Goal: Transaction & Acquisition: Book appointment/travel/reservation

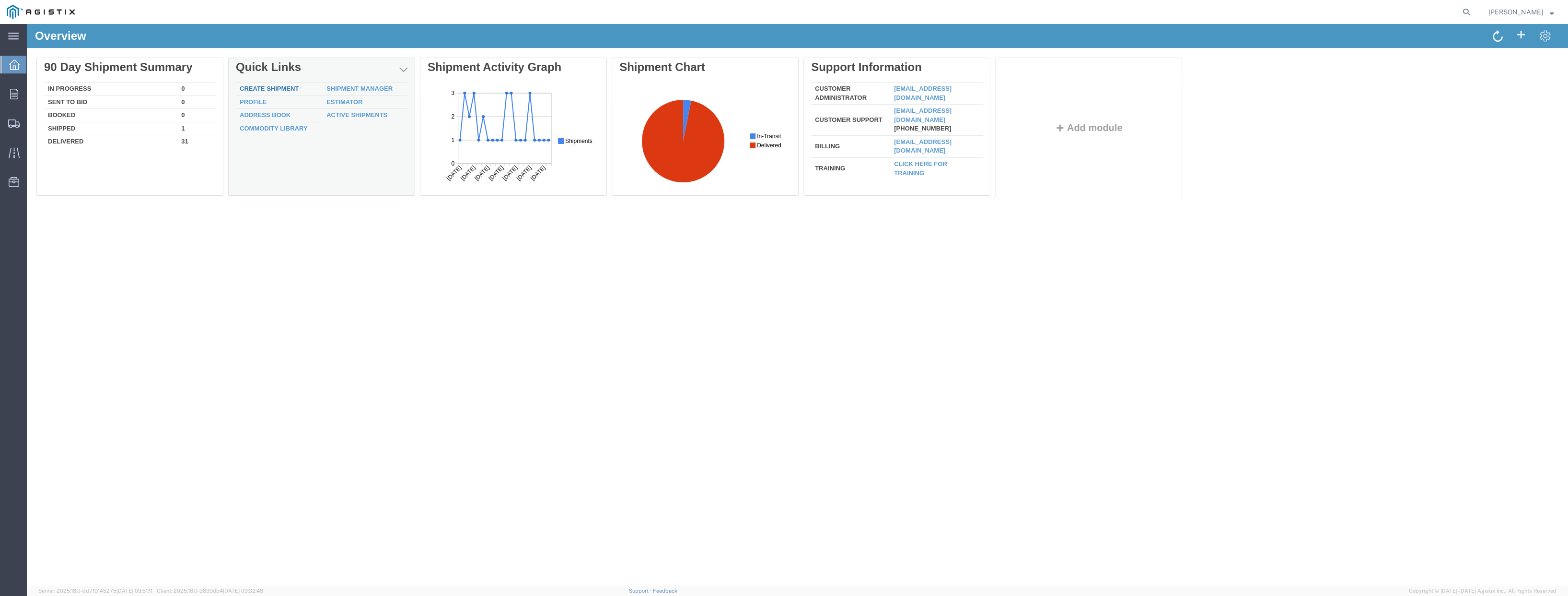
click at [284, 85] on link "Create Shipment" at bounding box center [269, 89] width 59 height 8
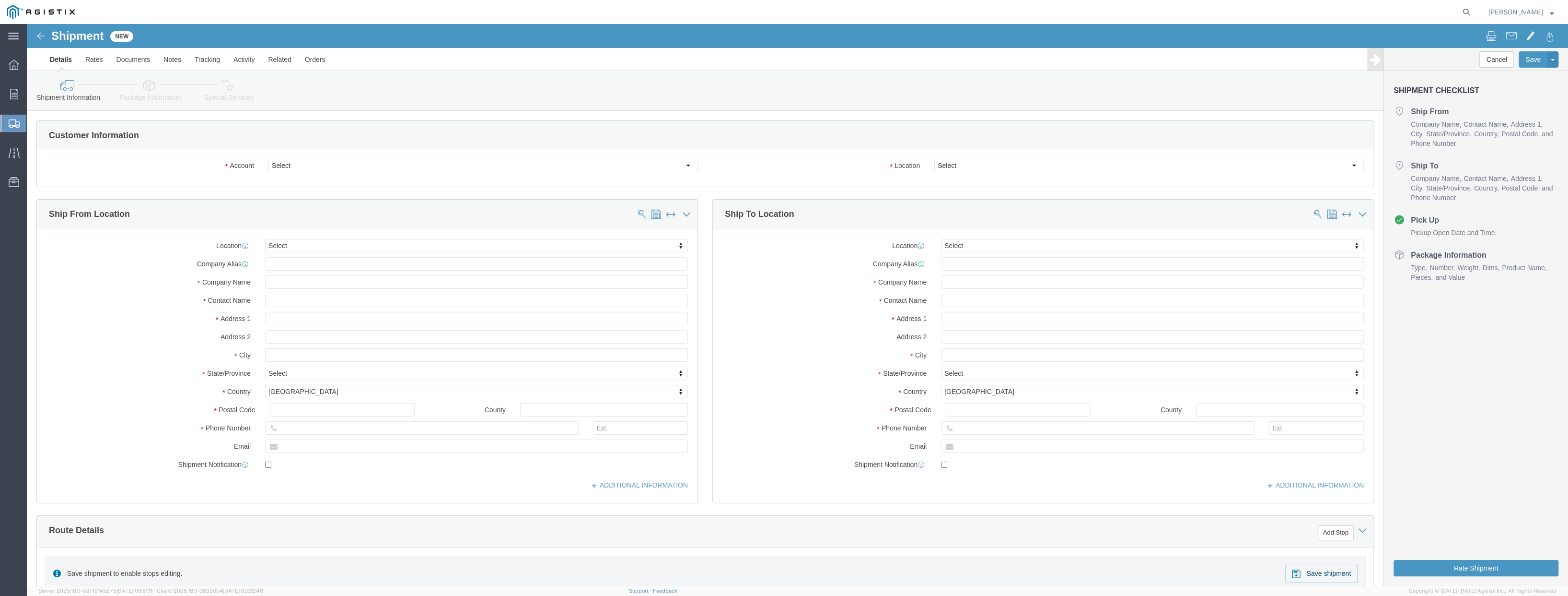
select select
click select "Select PG&E [PERSON_NAME] Engineering Corp"
select select "9596"
click select "Select PG&E [PERSON_NAME] Engineering Corp"
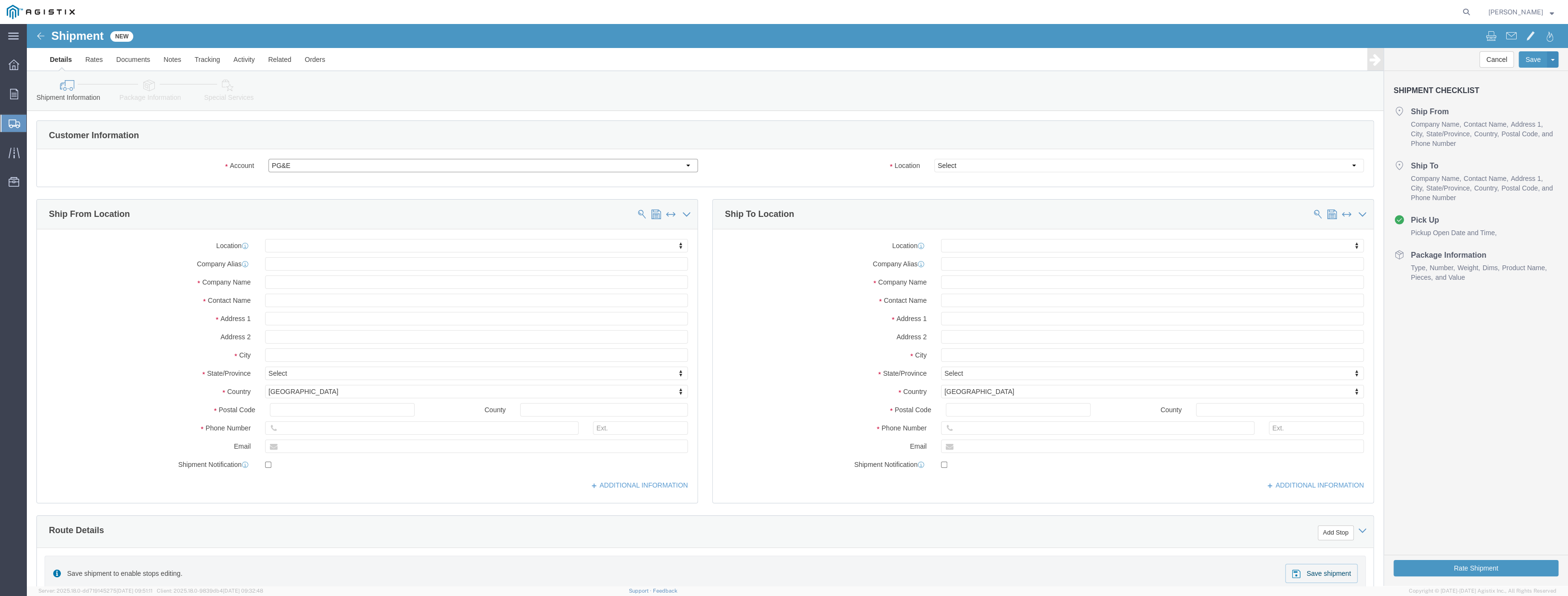
select select "PURCHORD"
select select
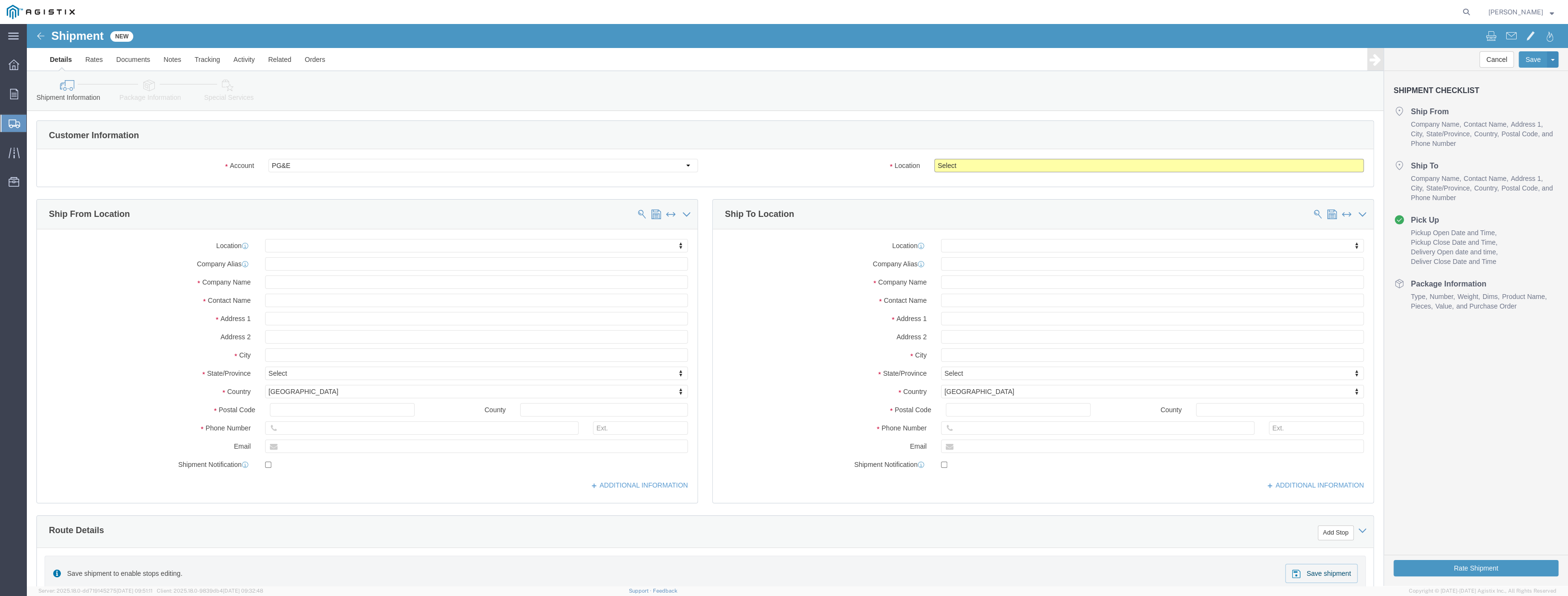
click select "Select All Others [GEOGRAPHIC_DATA] [GEOGRAPHIC_DATA] [GEOGRAPHIC_DATA] [GEOGRA…"
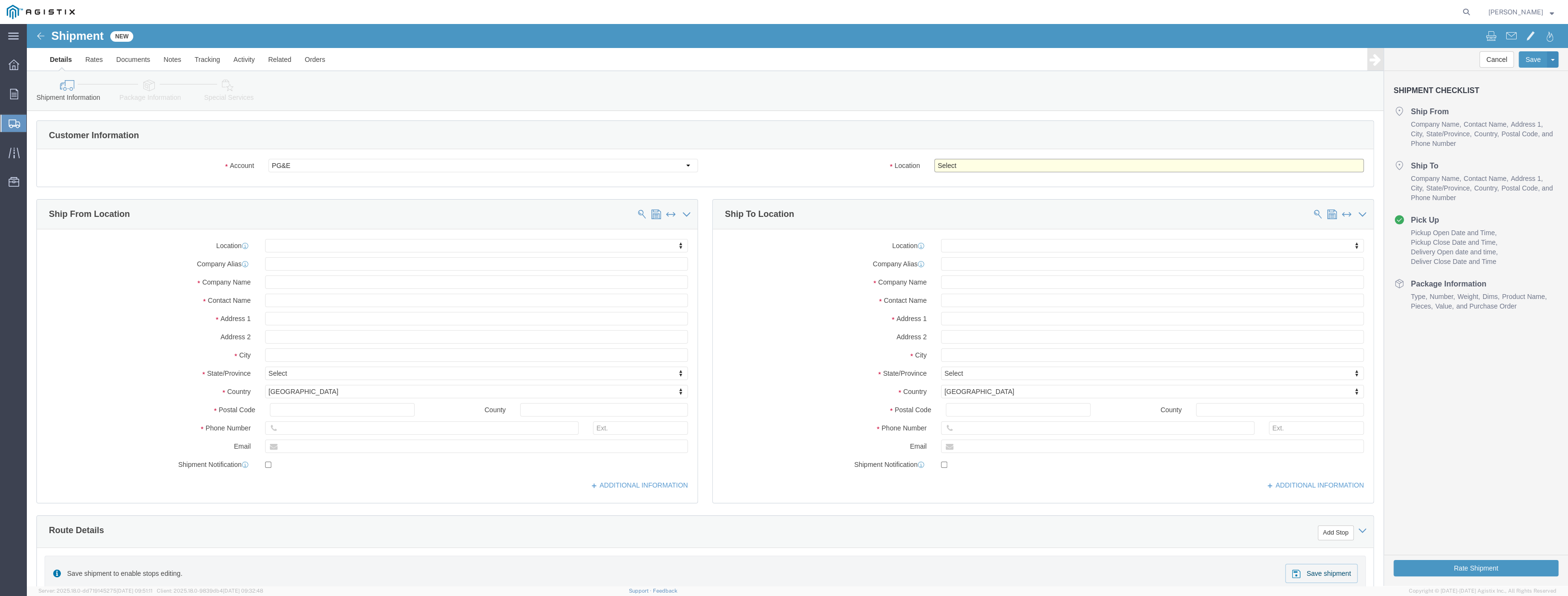
select select "19740"
click select "Select All Others [GEOGRAPHIC_DATA] [GEOGRAPHIC_DATA] [GEOGRAPHIC_DATA] [GEOGRA…"
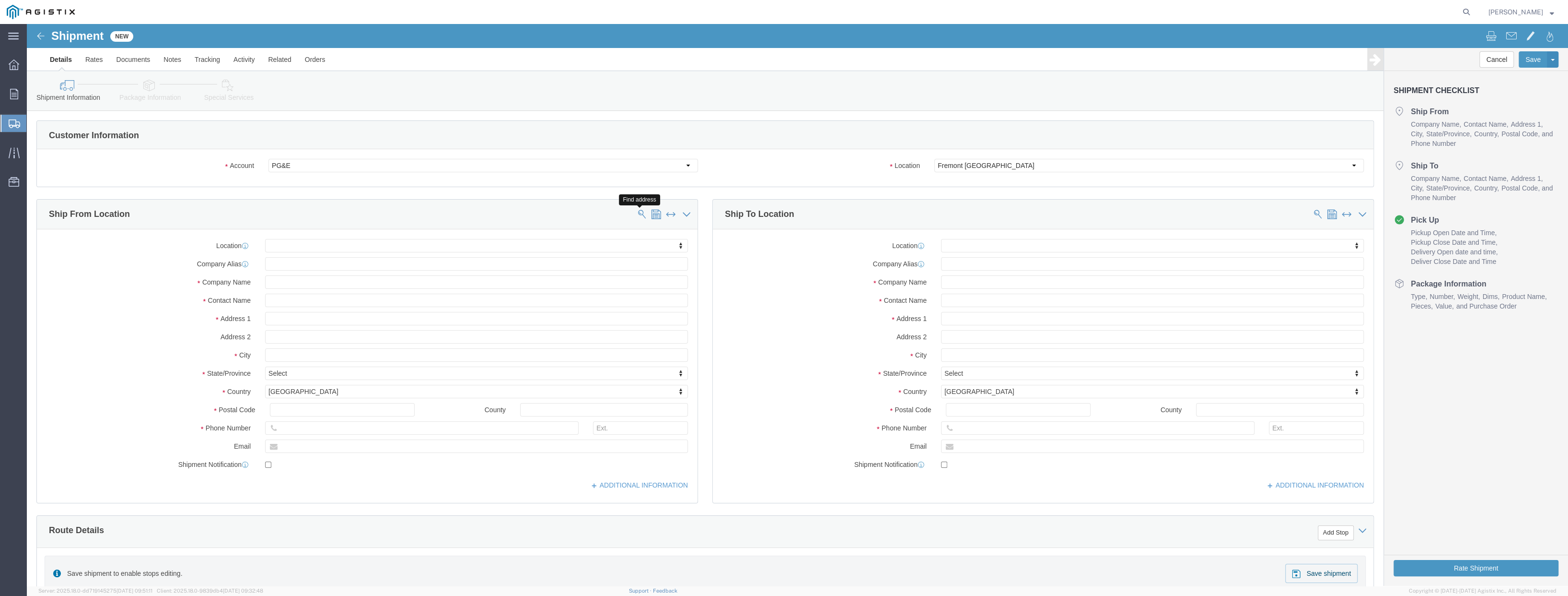
click span
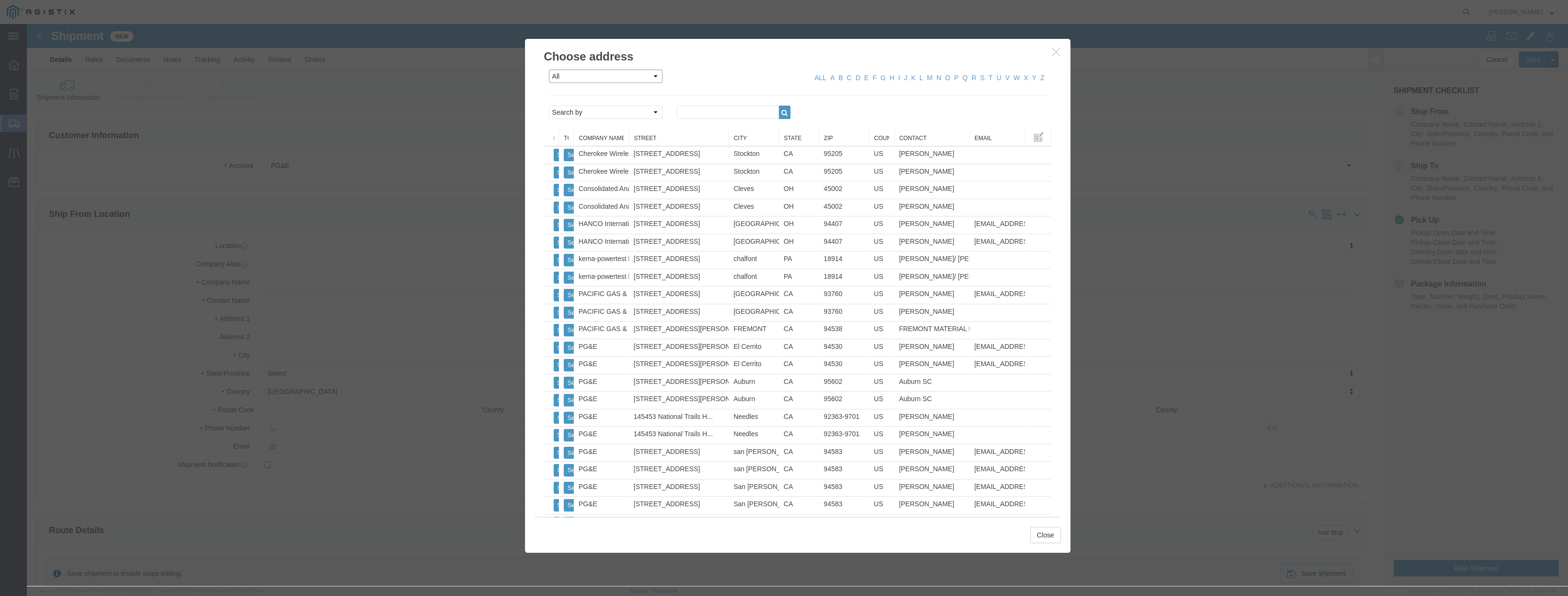
click select "All Company Location Other Personal Shared"
select select "PERSONAL"
click select "All Company Location Other Personal Shared"
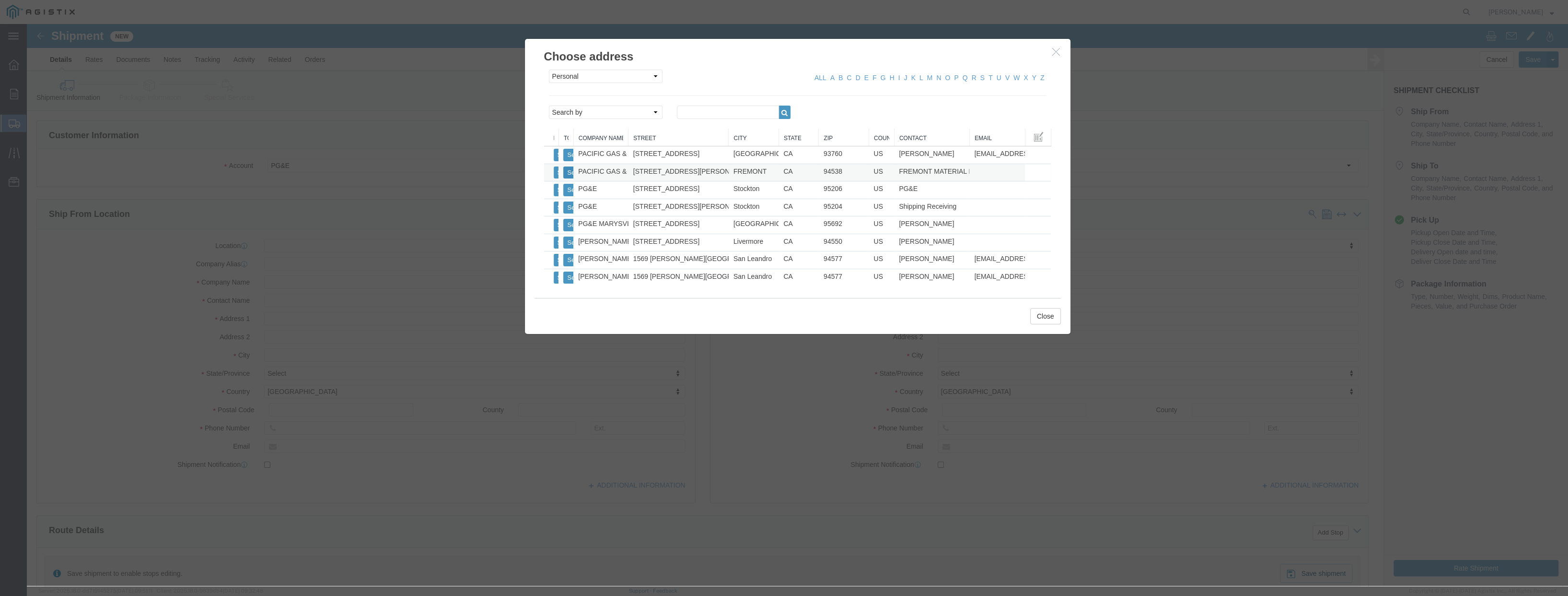
click button "Select"
select select
type input "PACIFIC GAS & ELECTRIC"
type input "FREMONT MATERIAL DIST CENTER"
type input "[STREET_ADDRESS][PERSON_NAME]"
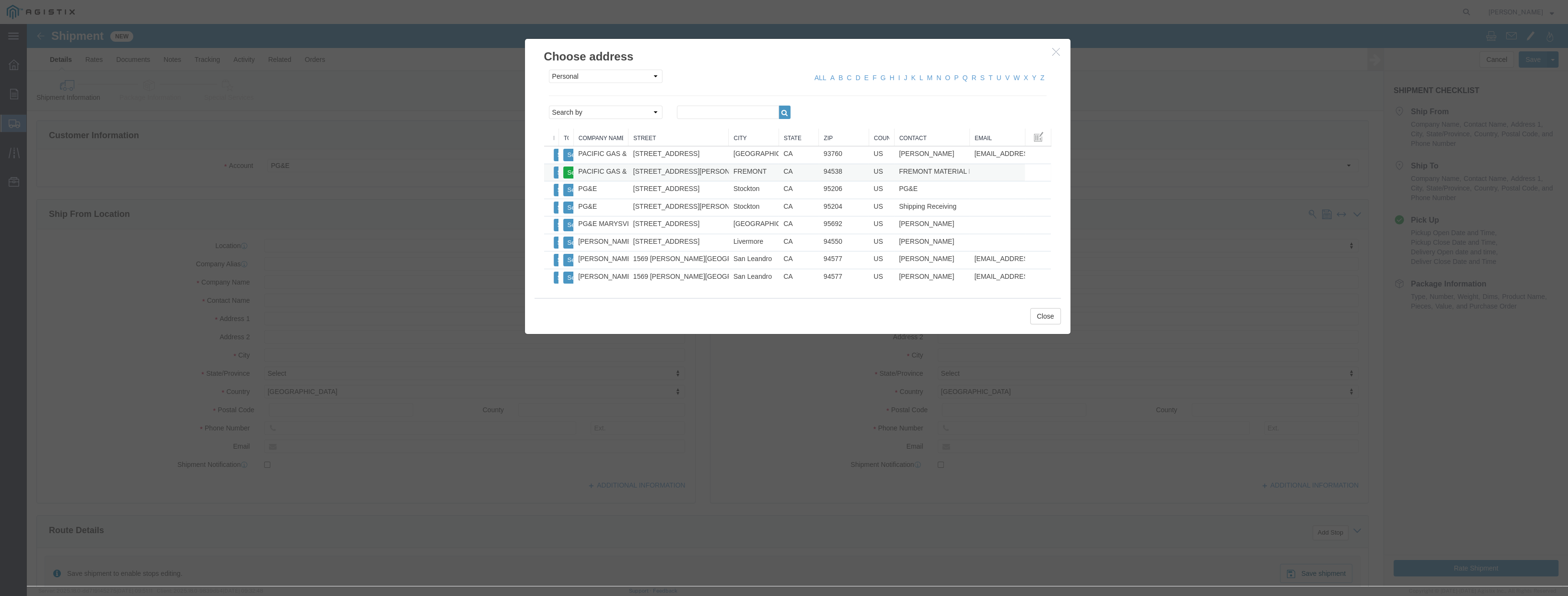
type input "FREMONT"
type input "94538"
type input "[PHONE_NUMBER]"
select select "CA"
click button "Select"
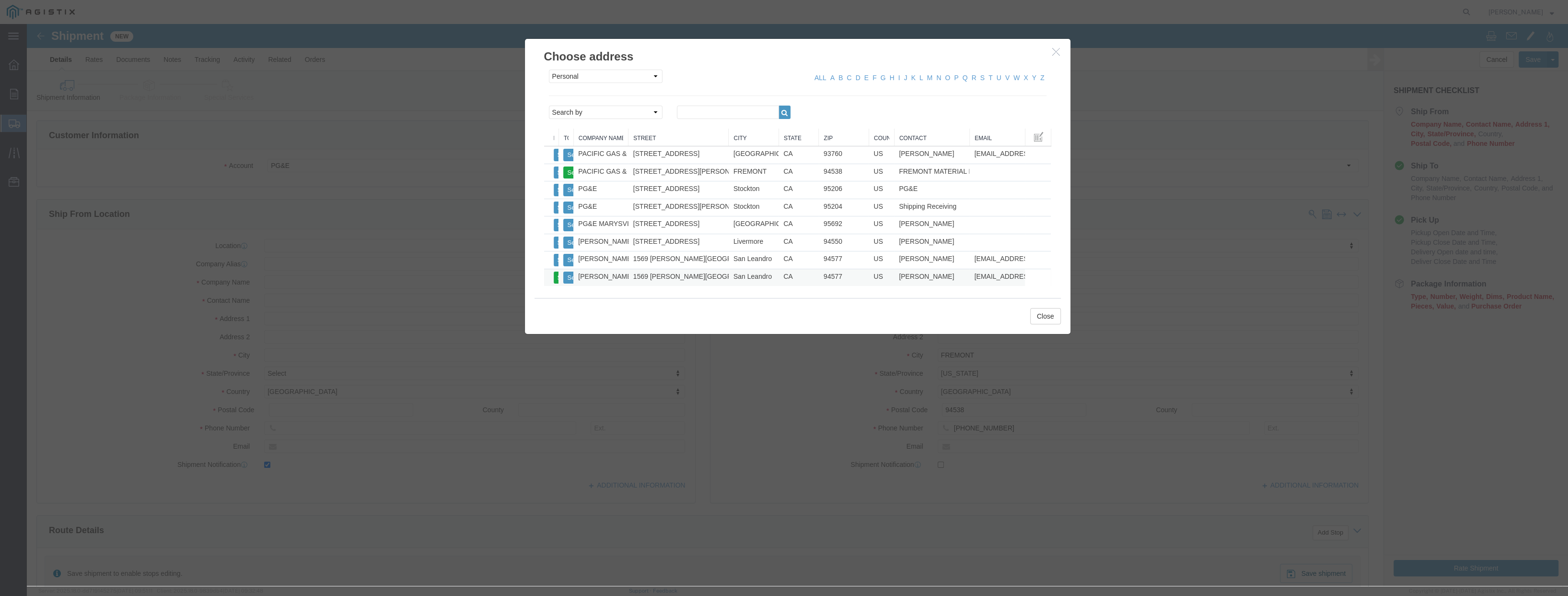
select select
type input "[PERSON_NAME] ENGINEERING CORP"
type input "[PERSON_NAME]"
type input "1569 [PERSON_NAME][GEOGRAPHIC_DATA]"
type input "San Leandro"
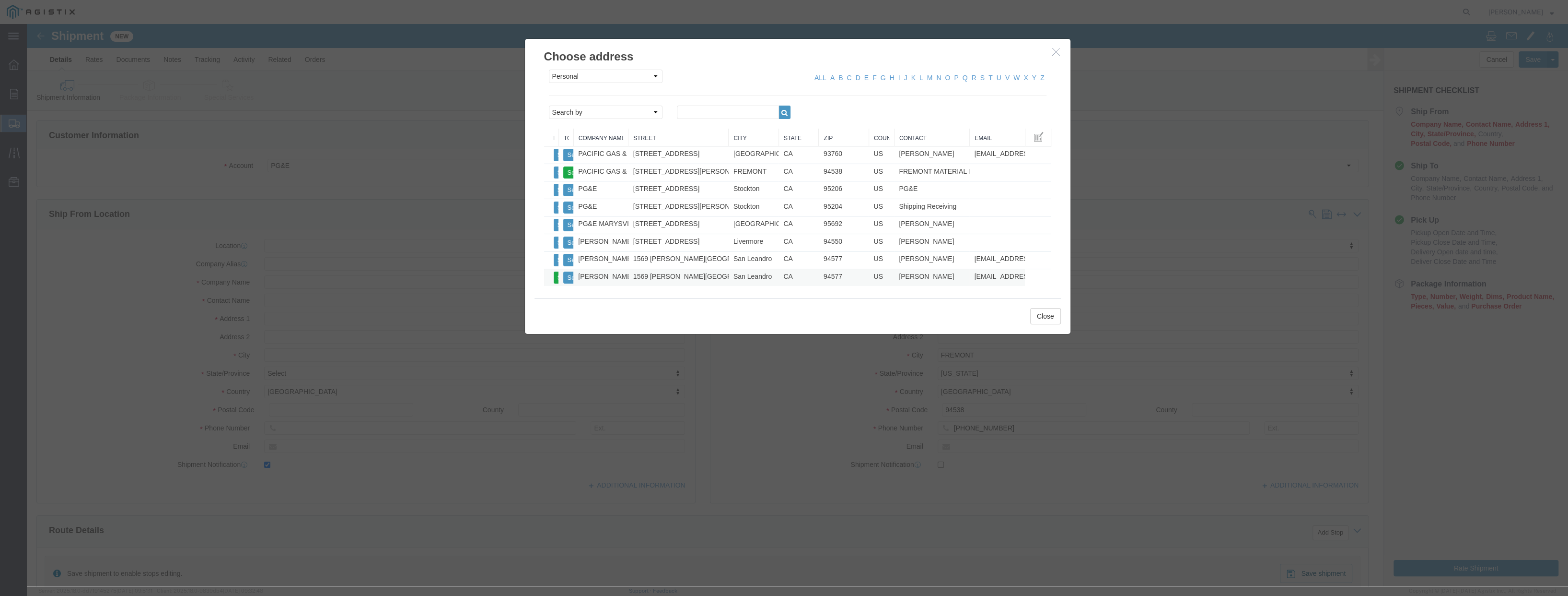
type input "94577"
type input "[PHONE_NUMBER]"
type input "[EMAIL_ADDRESS][PERSON_NAME][DOMAIN_NAME]"
checkbox input "true"
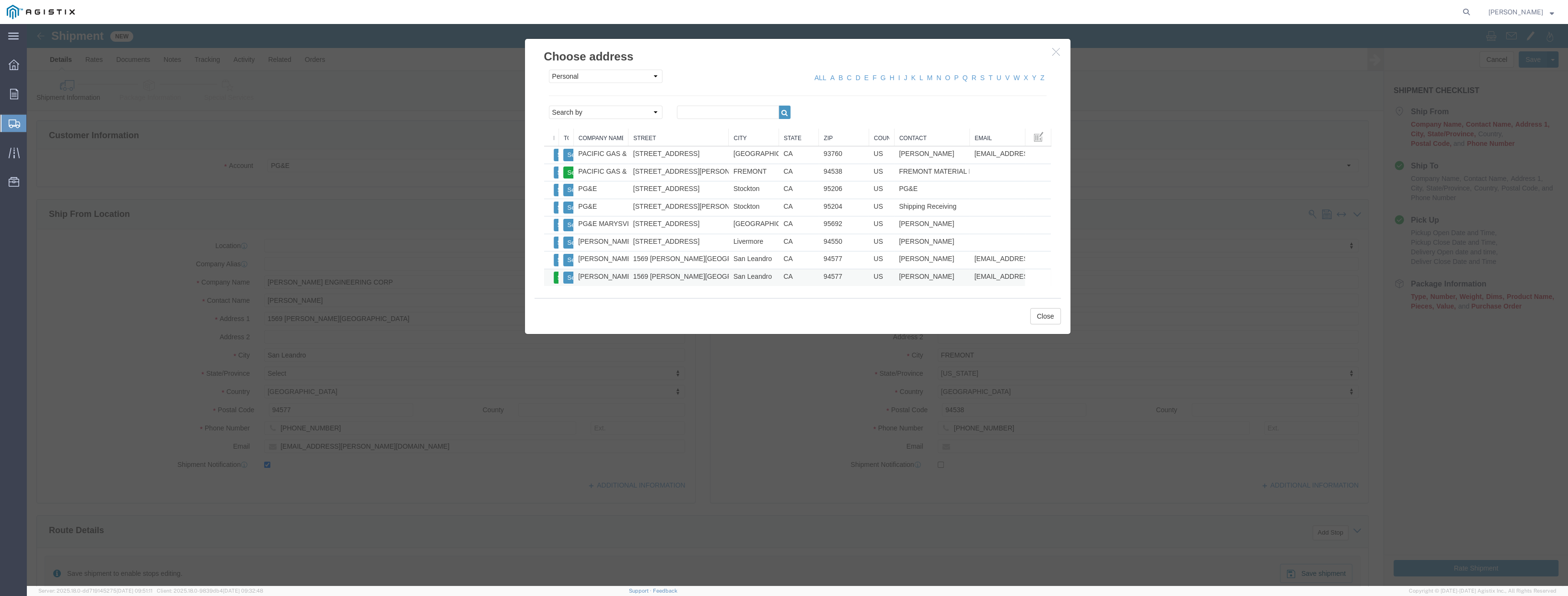
select select "CA"
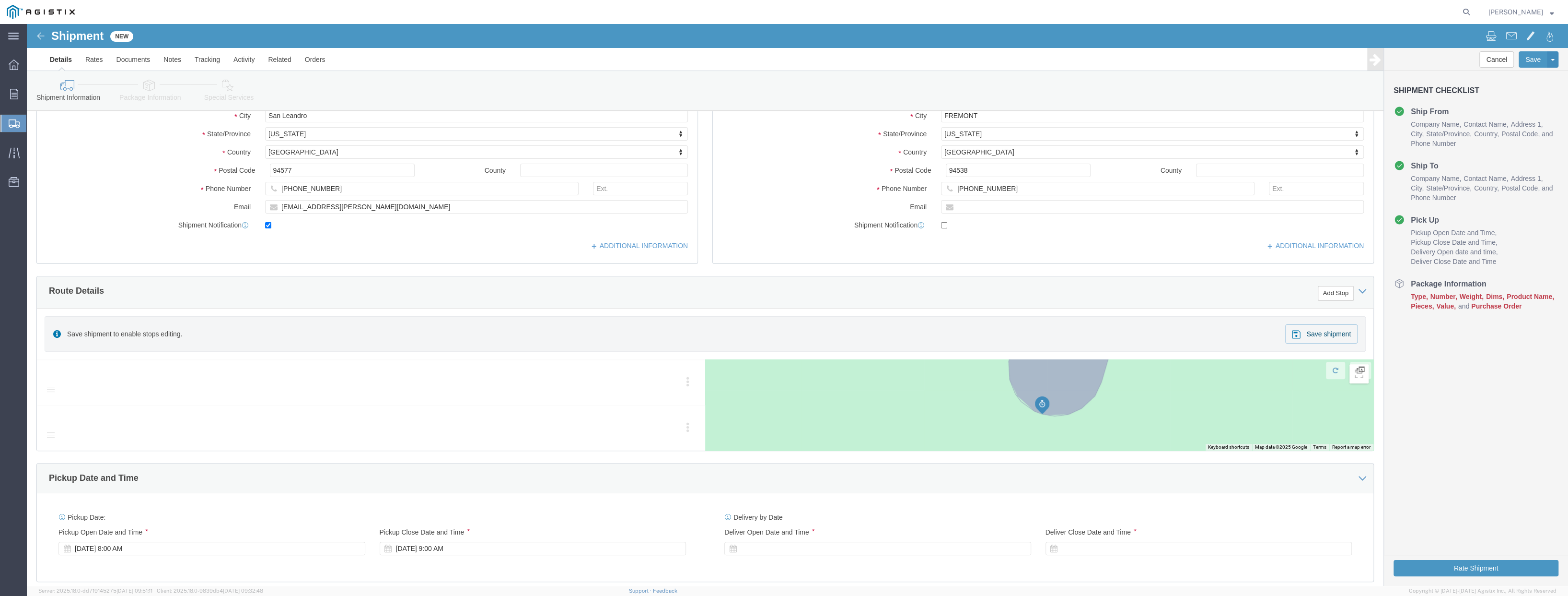
scroll to position [432, 0]
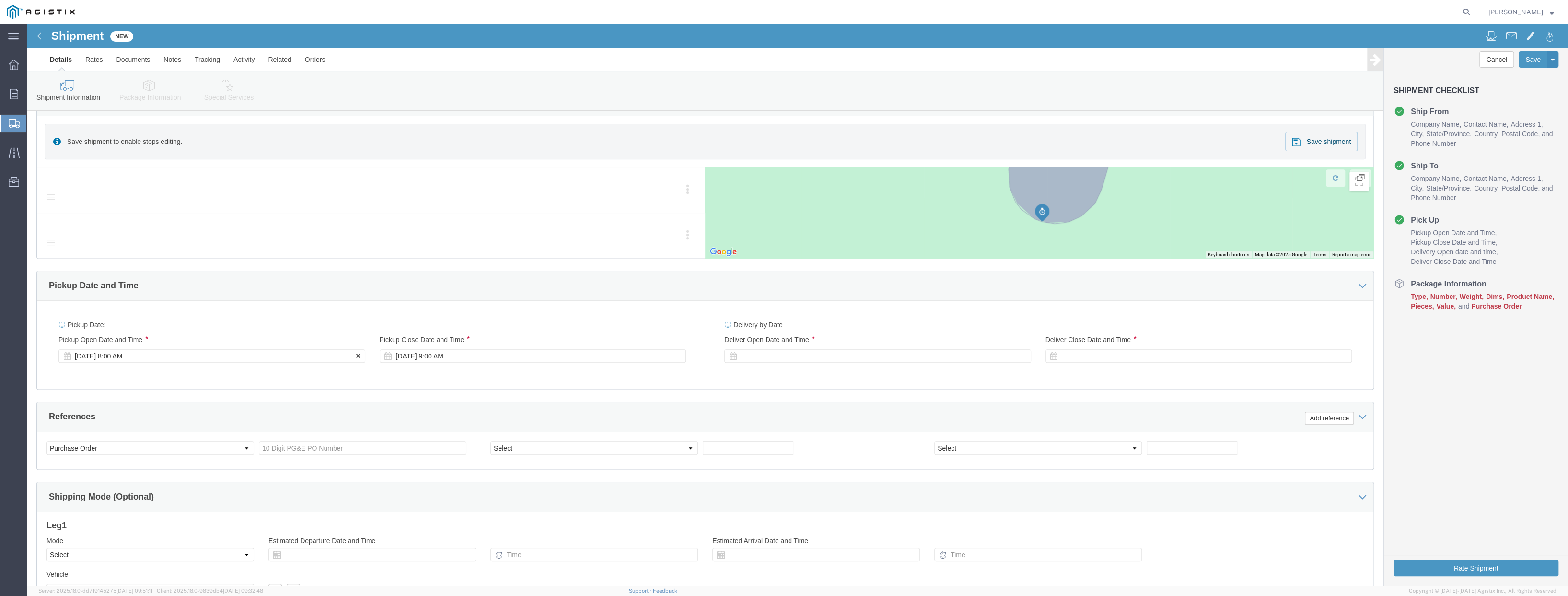
click div "[DATE] 8:00 AM"
type input "9:00 AM"
click button "Apply"
click div "[DATE] 10:00 AM"
click input "4:00 AM"
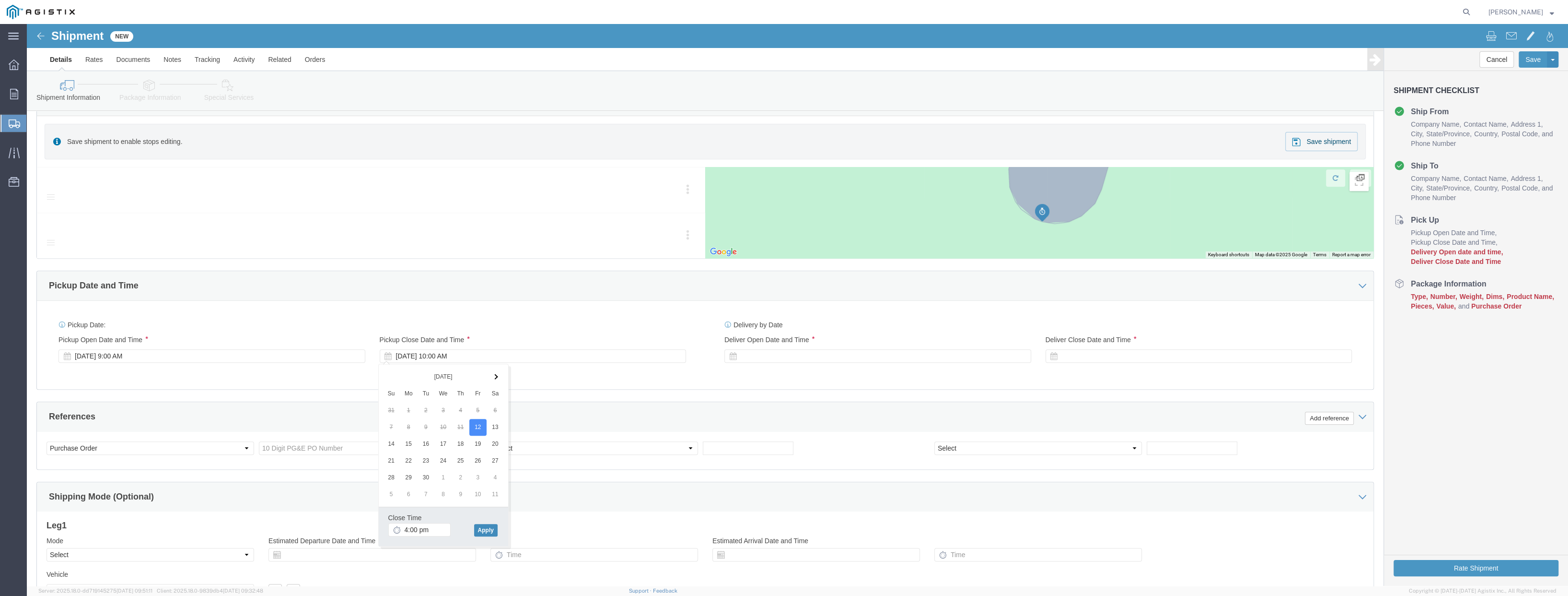
type input "4:00 PM"
click button "Apply"
click div
click input "5:00 PM"
click input "8:00 PM"
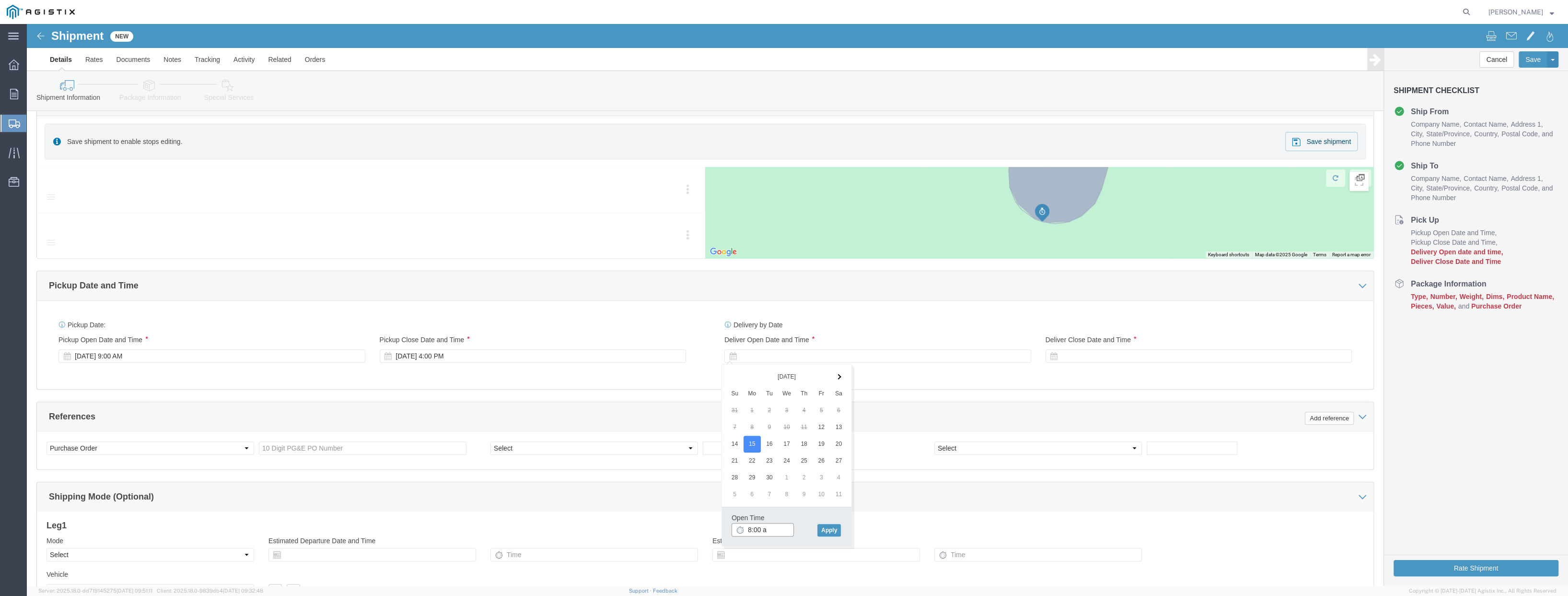
type input "8:00 am"
click button "Apply"
click div
click button "Apply"
click input "text"
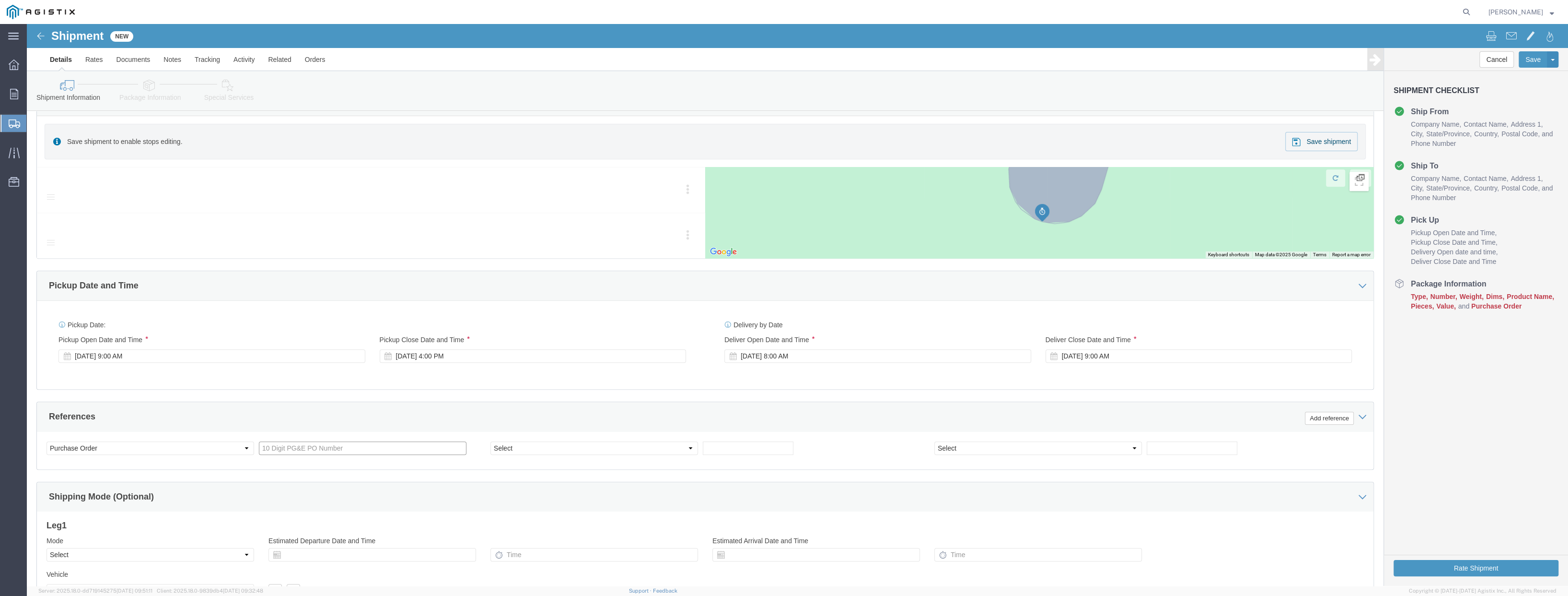
paste input "3501410788"
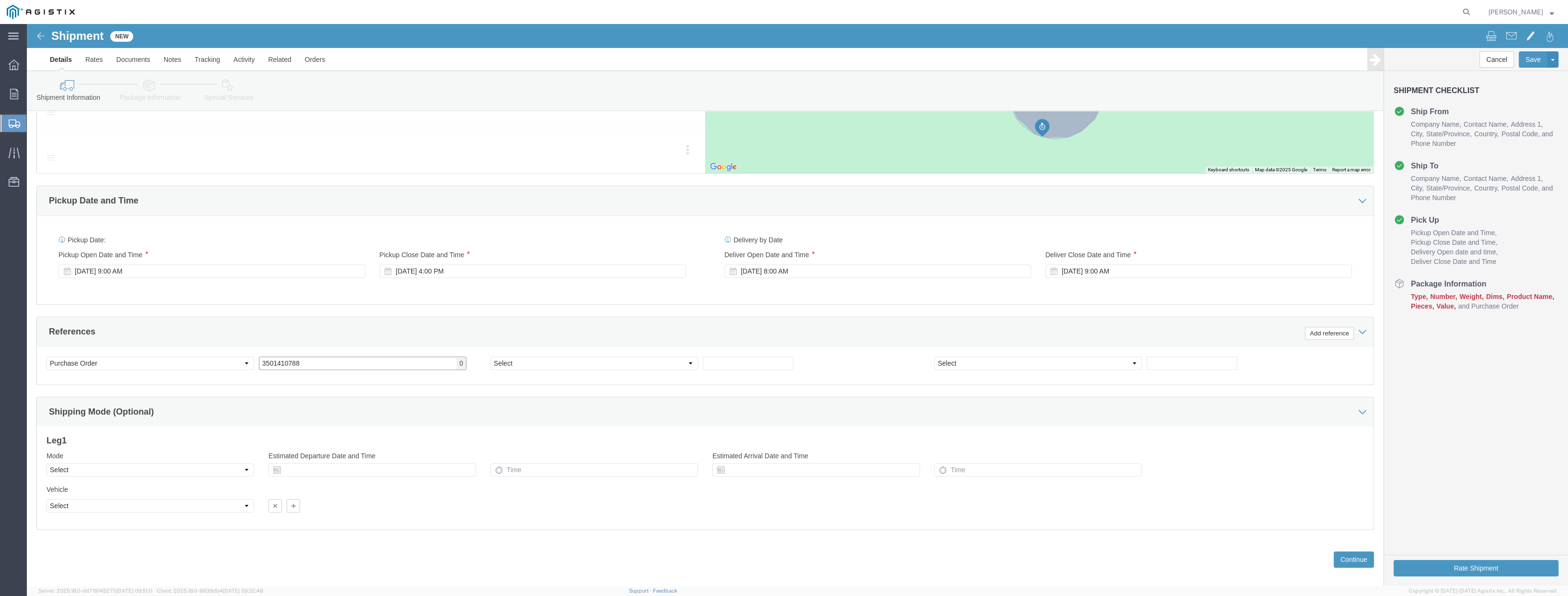
scroll to position [526, 0]
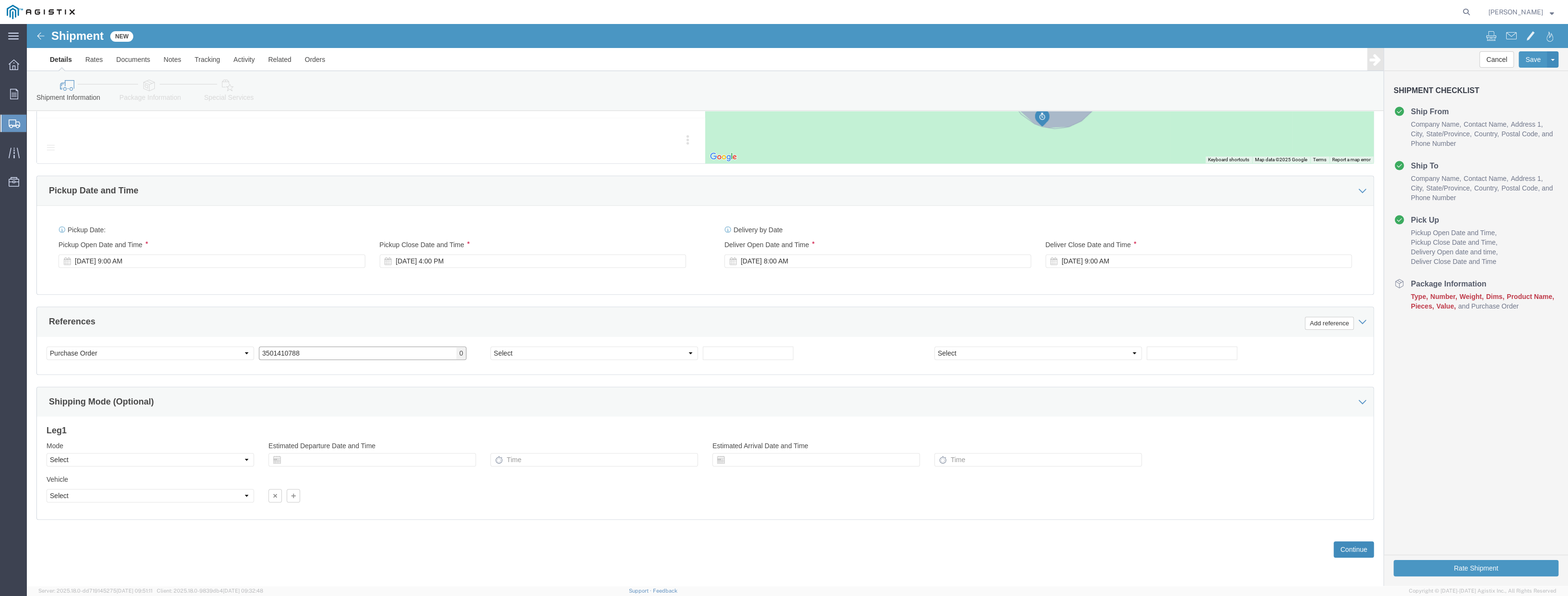
type input "3501410788"
click button "Continue"
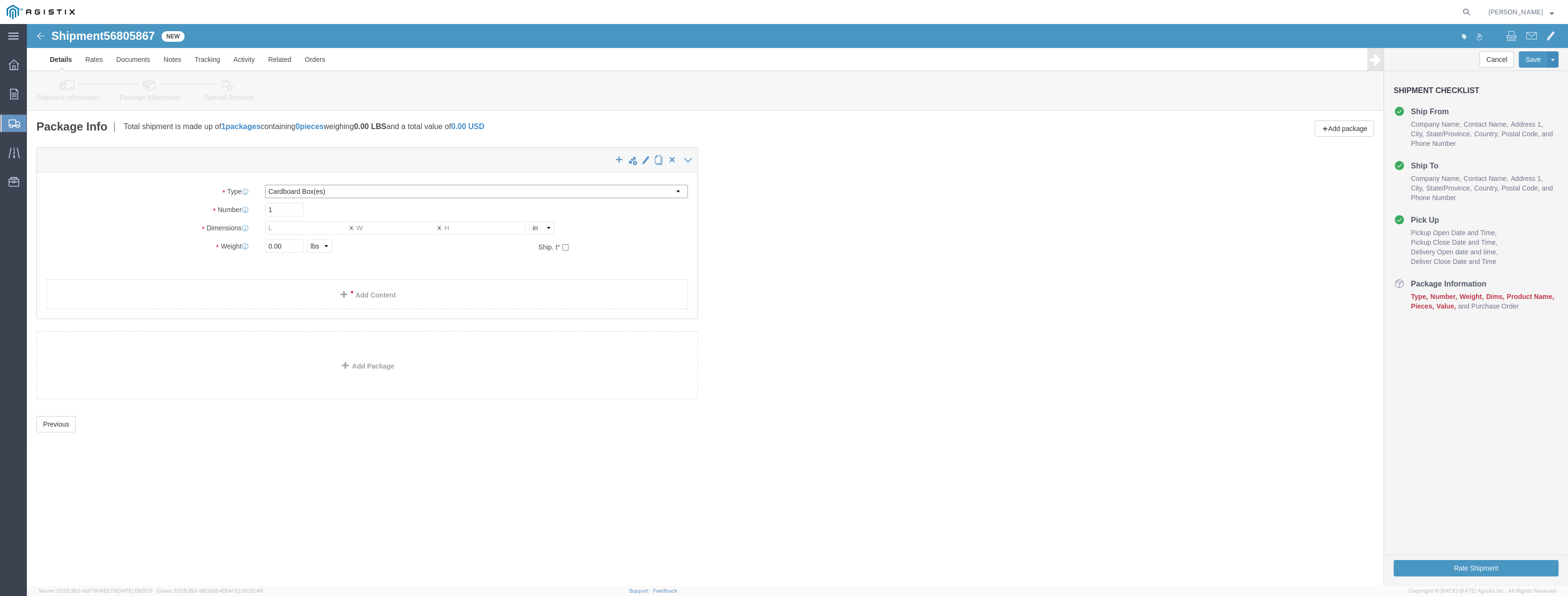
click select "Select Bulk Bundle(s) Cardboard Box(es) Carton(s) Crate(s) Drum(s) (Fiberboard)…"
select select "PSNS"
click select "Select Bulk Bundle(s) Cardboard Box(es) Carton(s) Crate(s) Drum(s) (Fiberboard)…"
drag, startPoint x: 249, startPoint y: 203, endPoint x: 212, endPoint y: 203, distance: 37.0
click div "Number 1"
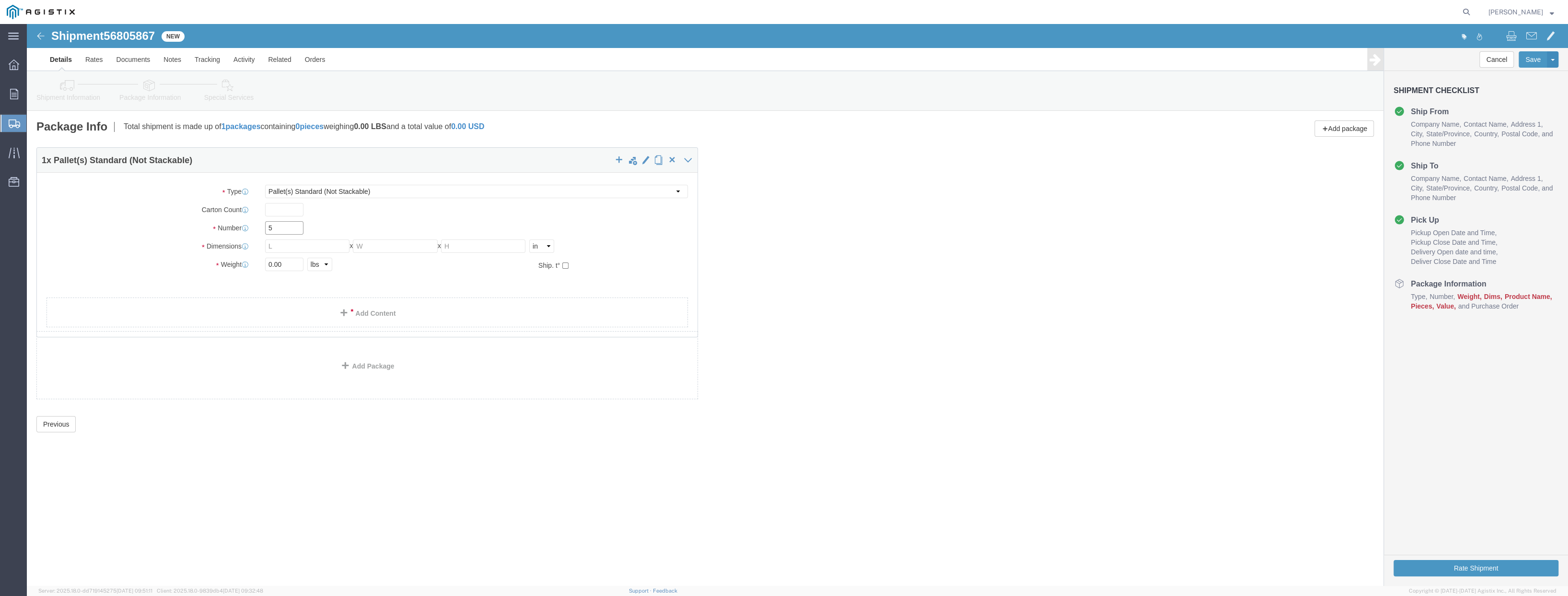
type input "5"
click input "text"
type input "35"
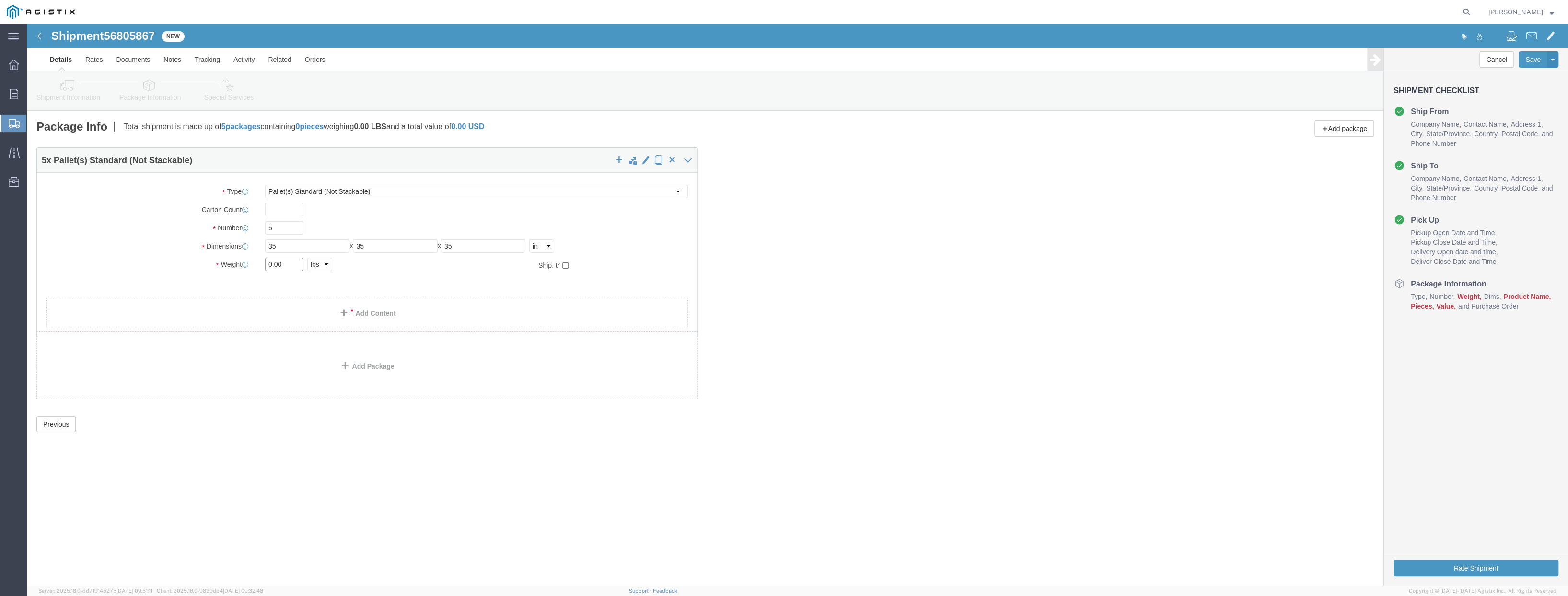
drag, startPoint x: 260, startPoint y: 239, endPoint x: 225, endPoint y: 234, distance: 35.4
click div "Weight 0.00 Select kgs lbs Ship. t°"
type input "4200"
click link "Add Content"
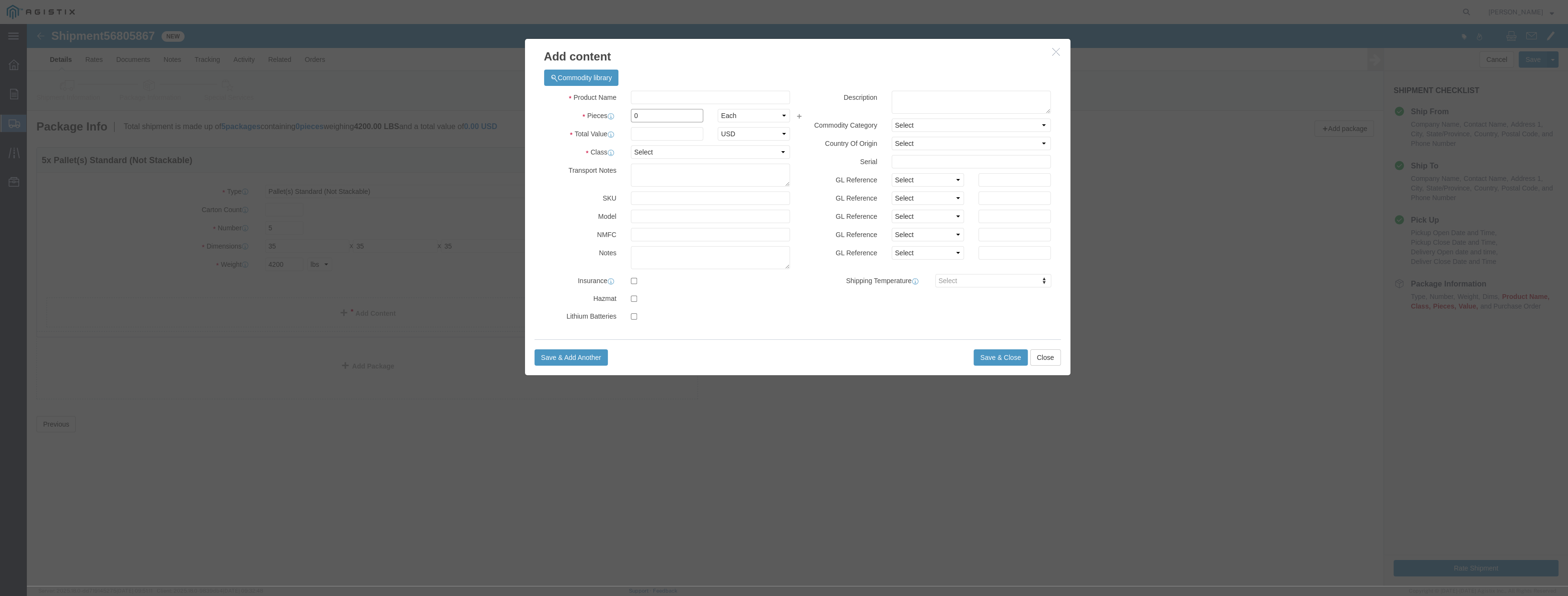
drag, startPoint x: 613, startPoint y: 92, endPoint x: 600, endPoint y: 89, distance: 13.3
click div "0"
type input "5"
click input "text"
type input "125000"
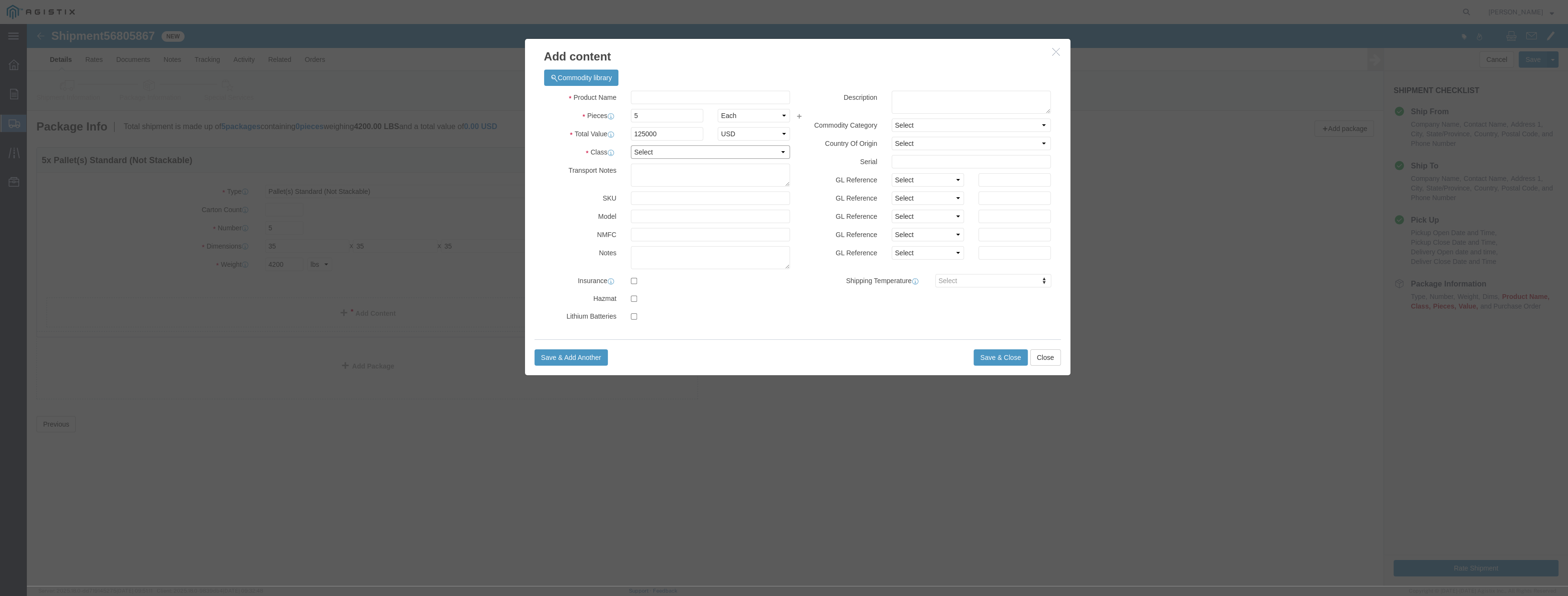
click select "Select 50 55 60 65 70 85 92.5 100 125 175 250 300 400"
select select "100"
click select "Select 50 55 60 65 70 85 92.5 100 125 175 250 300 400"
click input "text"
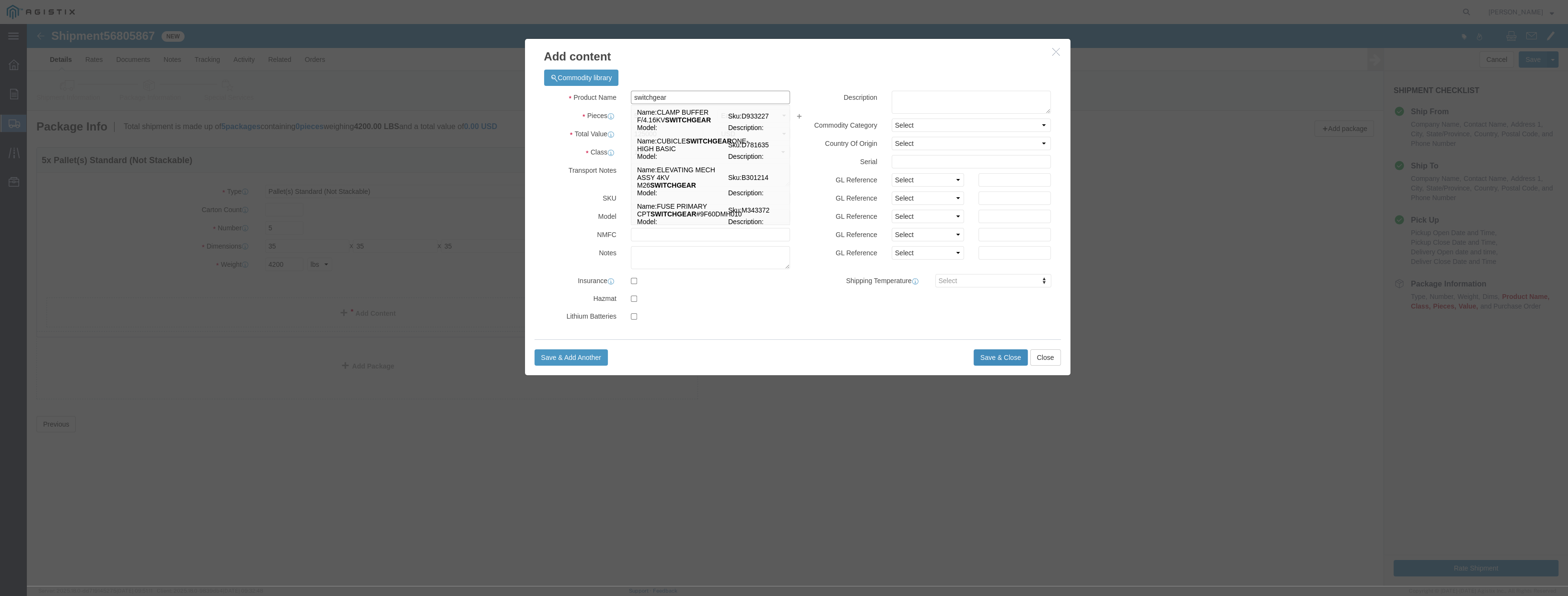
type input "switchgear"
click button "Save & Close"
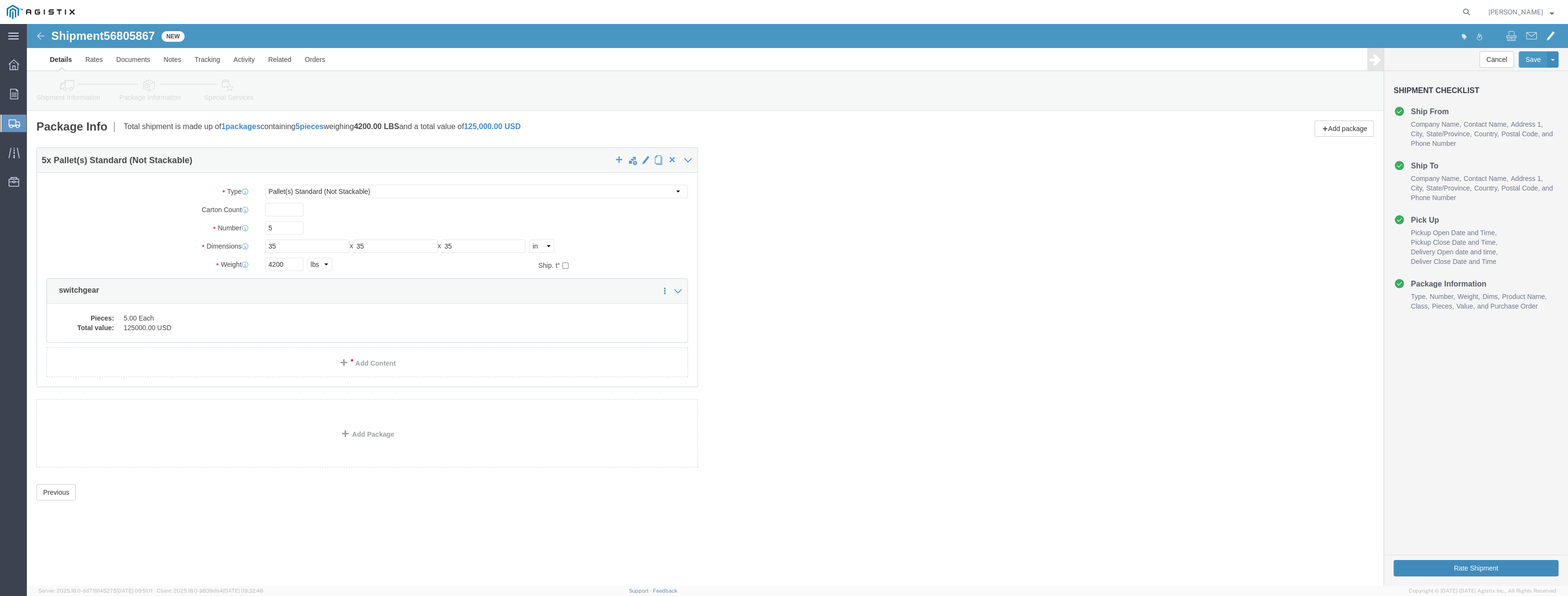
click button "Rate Shipment"
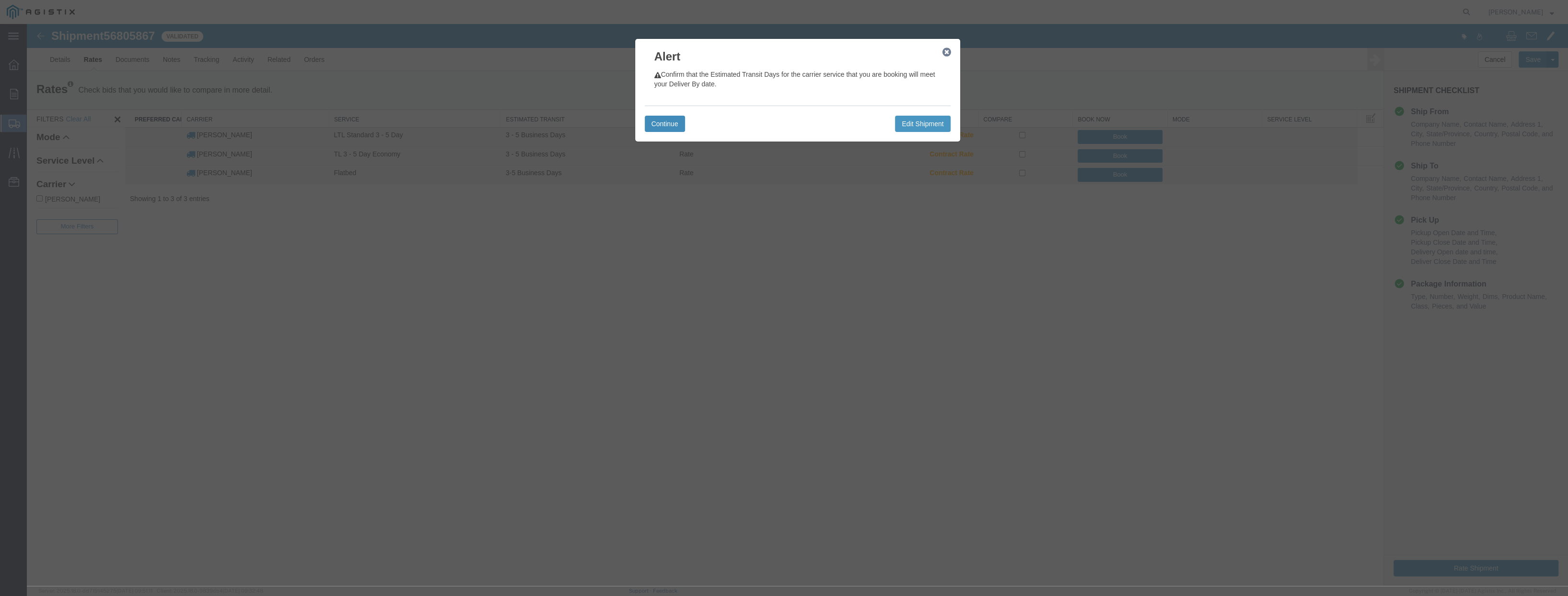
click at [660, 124] on button "Continue" at bounding box center [665, 123] width 40 height 16
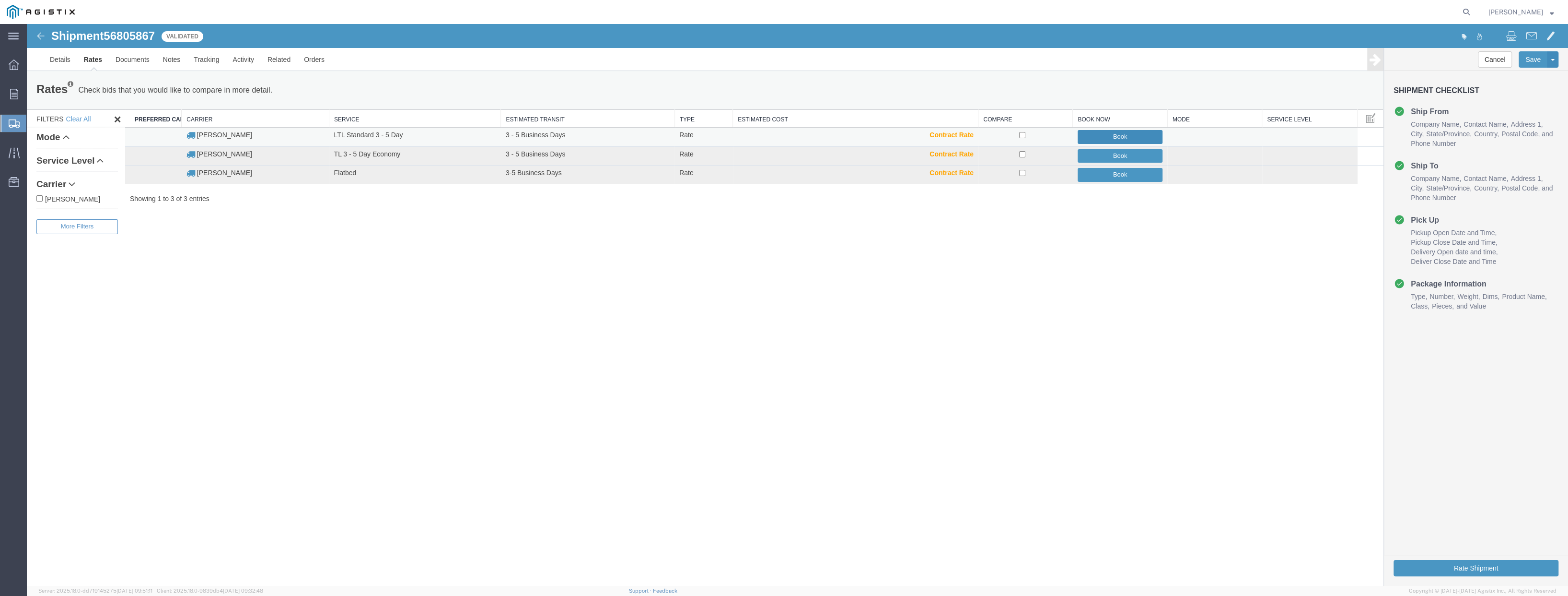
click at [1124, 137] on button "Book" at bounding box center [1119, 137] width 85 height 14
